Goal: Find specific page/section: Find specific page/section

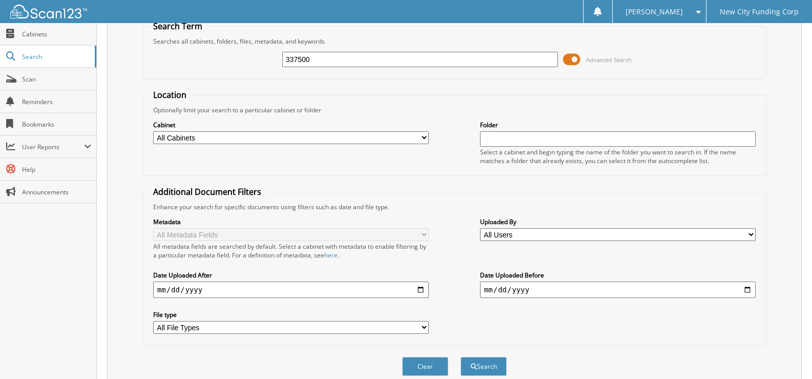
scroll to position [87, 0]
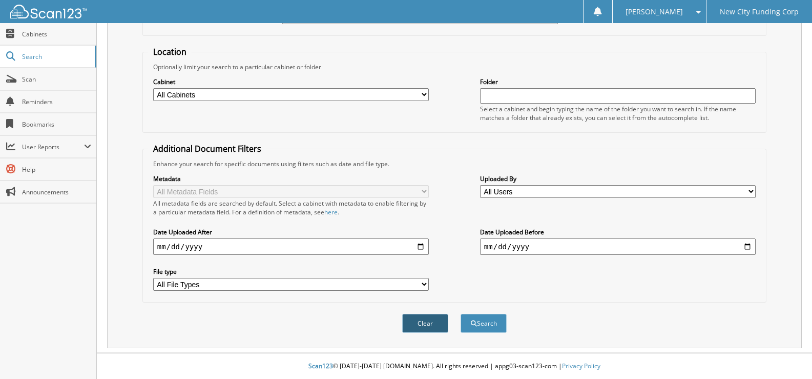
type input "337500"
drag, startPoint x: 418, startPoint y: 318, endPoint x: 533, endPoint y: 317, distance: 114.2
click at [533, 317] on div "Clear Search" at bounding box center [454, 322] width 624 height 41
click at [505, 323] on button "Search" at bounding box center [483, 322] width 46 height 19
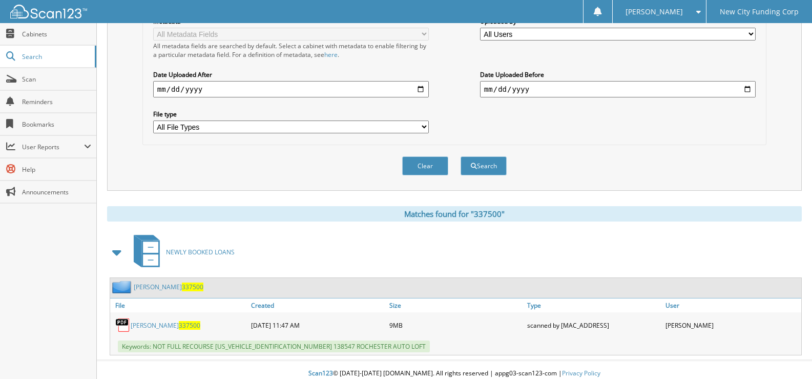
scroll to position [251, 0]
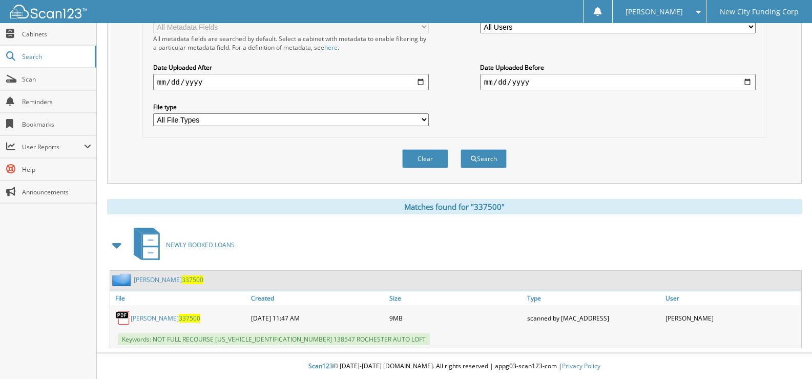
click at [147, 315] on link "DOLPH STURGIS 337500" at bounding box center [166, 317] width 70 height 9
